Goal: Obtain resource: Download file/media

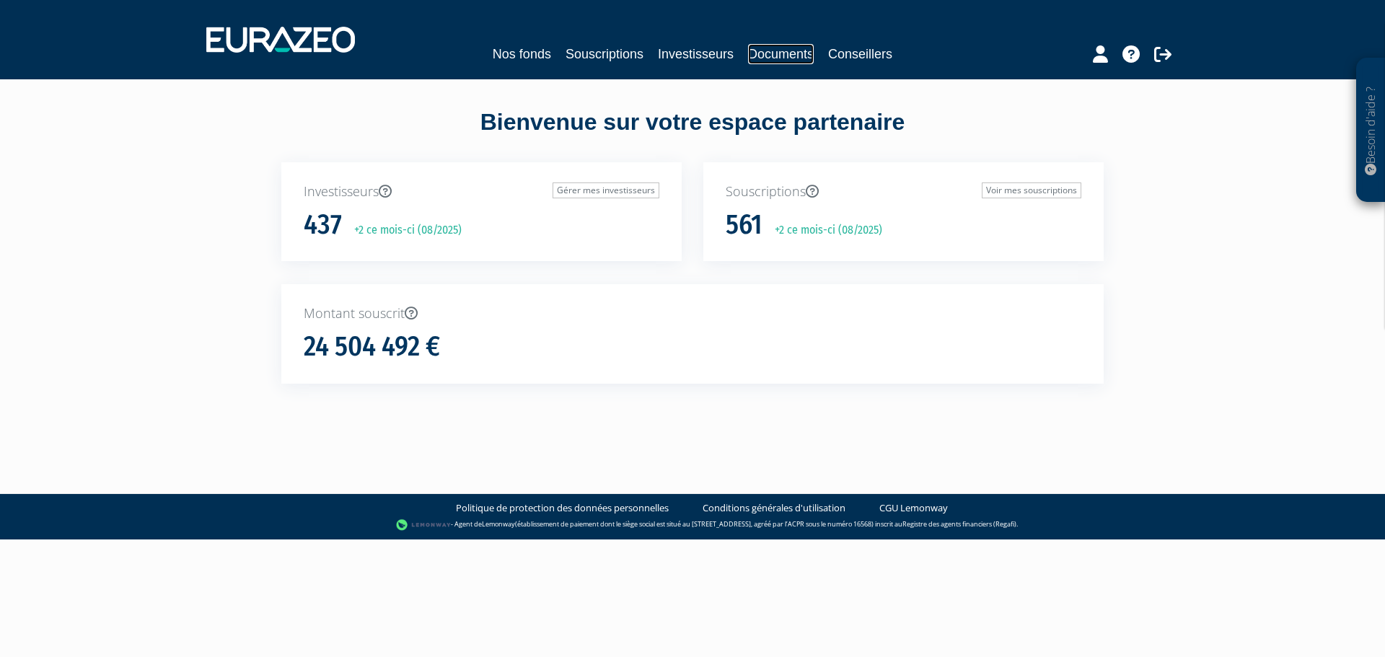
click at [791, 60] on link "Documents" at bounding box center [781, 54] width 66 height 20
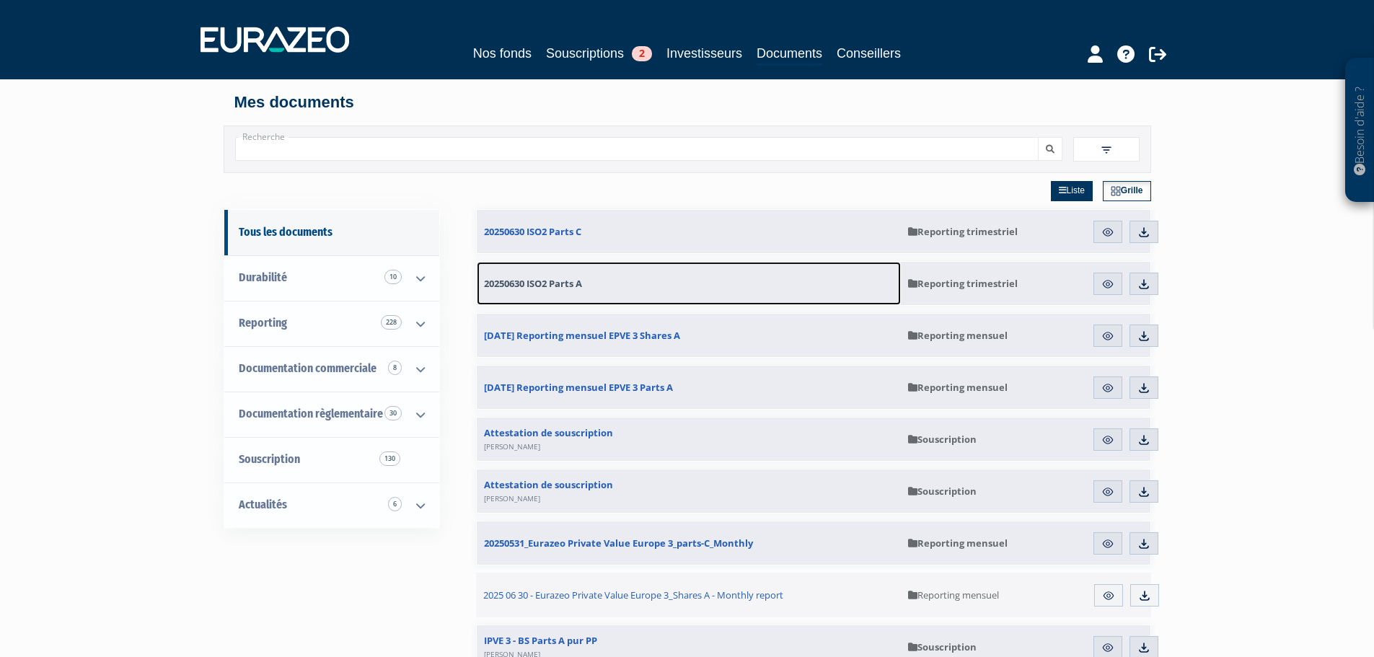
click at [554, 286] on span "20250630 ISO2 Parts A" at bounding box center [533, 283] width 98 height 13
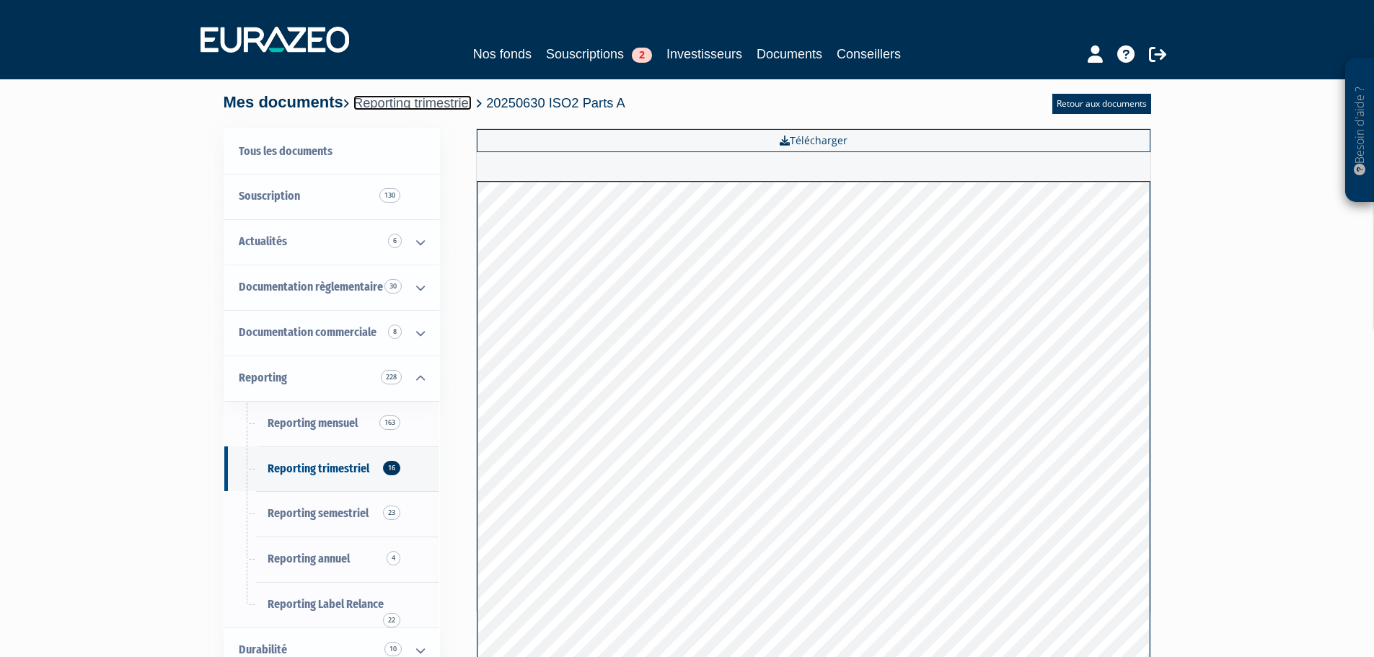
click at [419, 106] on link "Reporting trimestriel" at bounding box center [412, 102] width 118 height 15
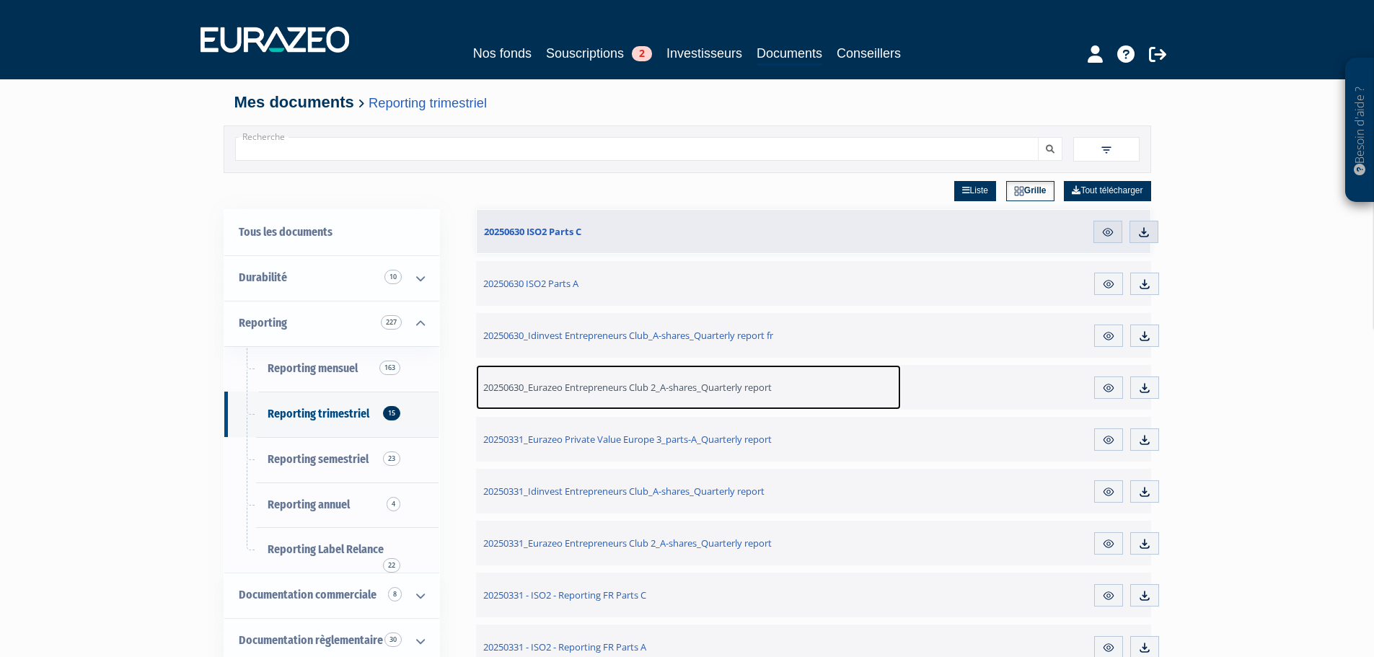
click at [623, 389] on span "20250630_Eurazeo Entrepreneurs Club 2_A-shares_Quarterly report" at bounding box center [627, 387] width 289 height 13
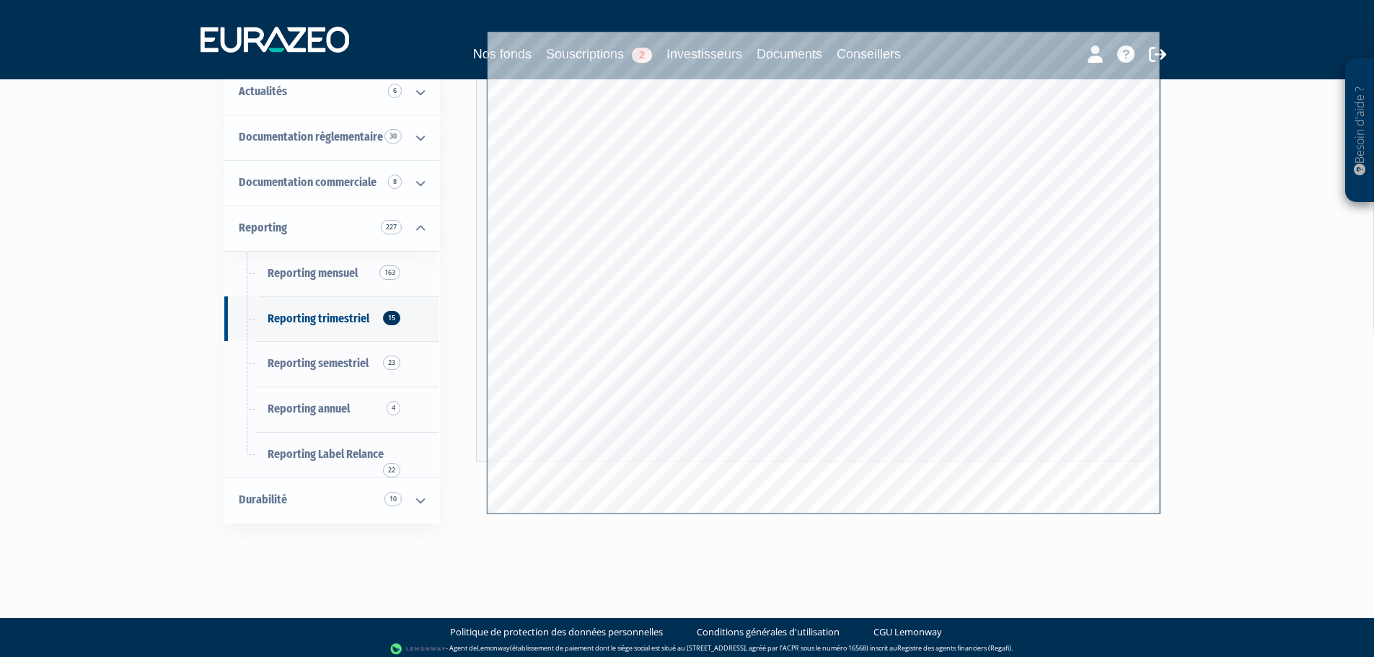
scroll to position [157, 0]
